Goal: Book appointment/travel/reservation

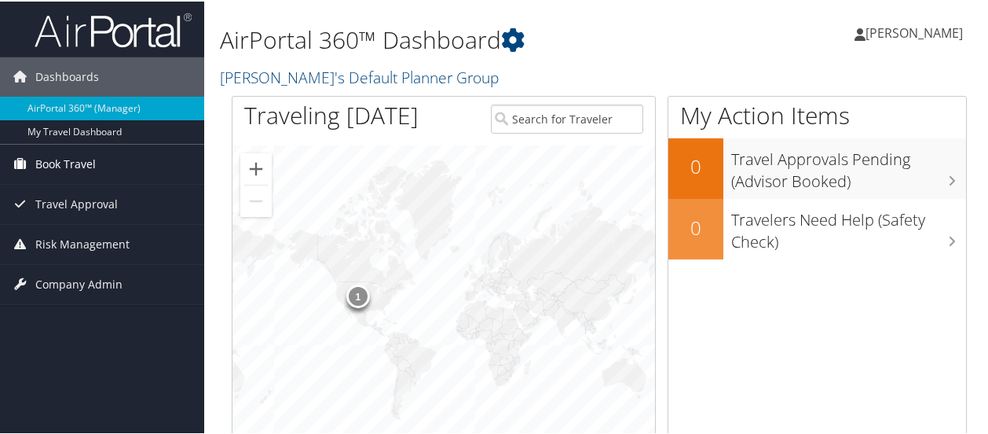
click at [59, 163] on span "Book Travel" at bounding box center [65, 162] width 61 height 39
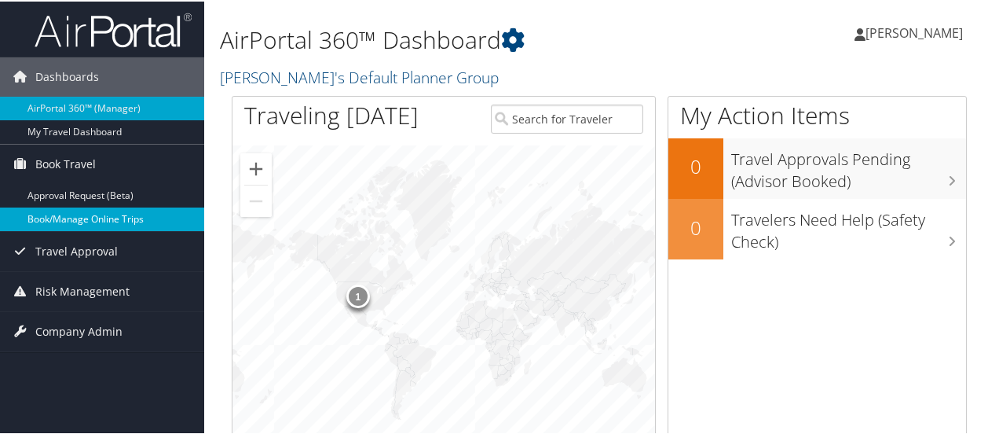
click at [60, 216] on link "Book/Manage Online Trips" at bounding box center [102, 218] width 204 height 24
